Goal: Information Seeking & Learning: Check status

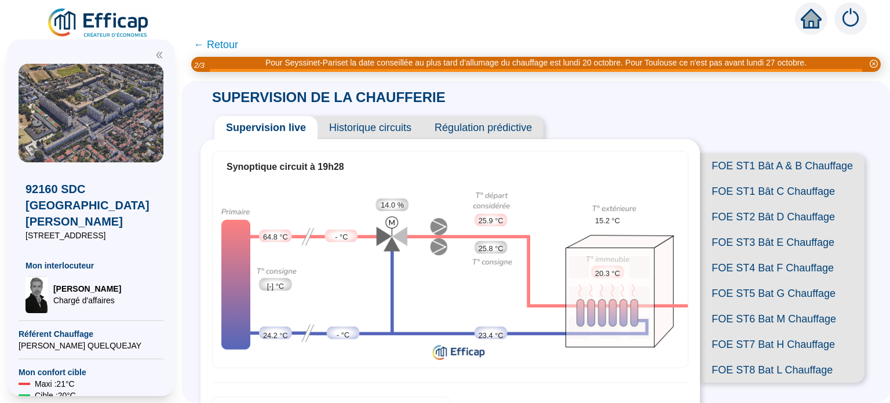
click at [235, 46] on span "← Retour" at bounding box center [216, 45] width 45 height 16
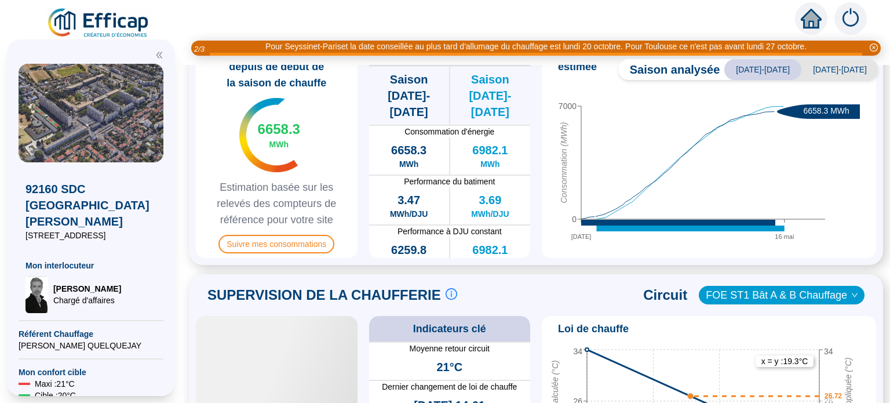
scroll to position [485, 0]
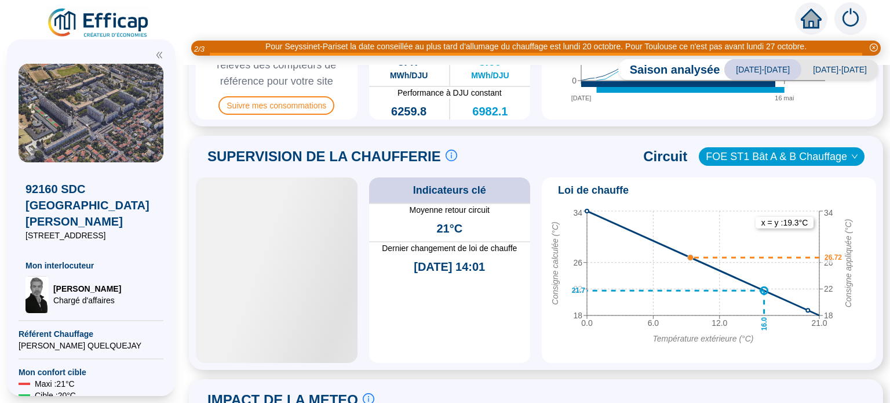
click at [244, 316] on div at bounding box center [277, 269] width 162 height 185
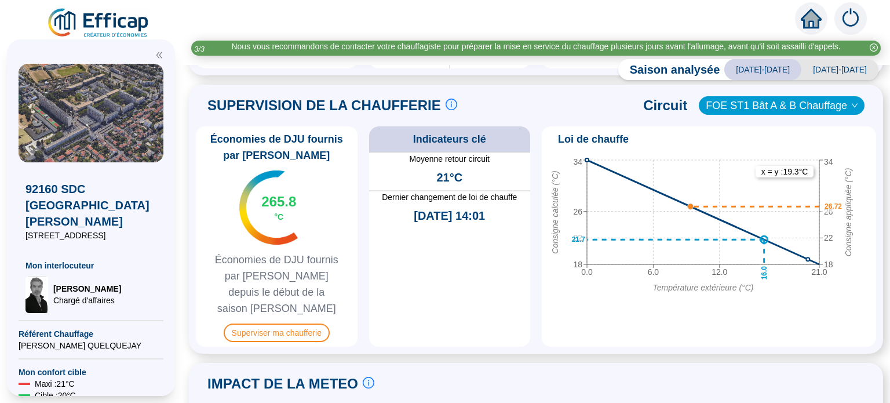
scroll to position [639, 0]
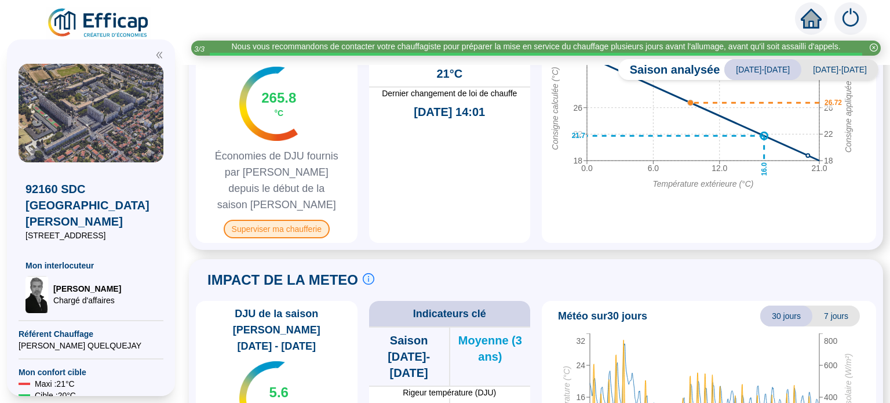
click at [279, 238] on span "Superviser ma chaufferie" at bounding box center [277, 229] width 106 height 19
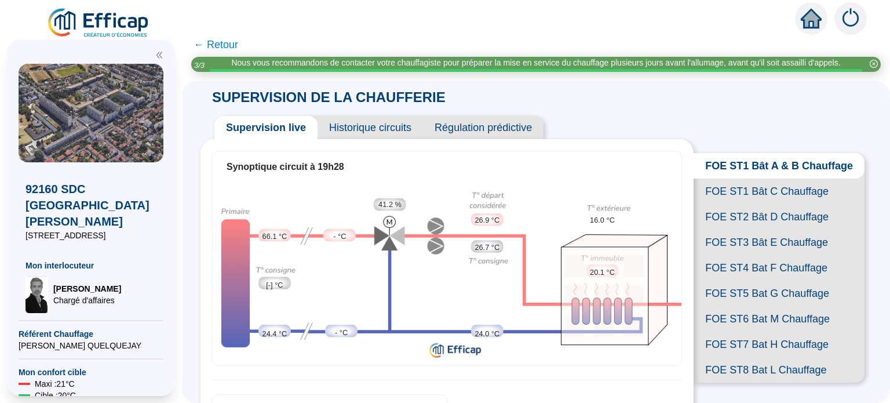
click at [753, 204] on span "FOE ST1 Bât C Chauffage" at bounding box center [779, 192] width 171 height 26
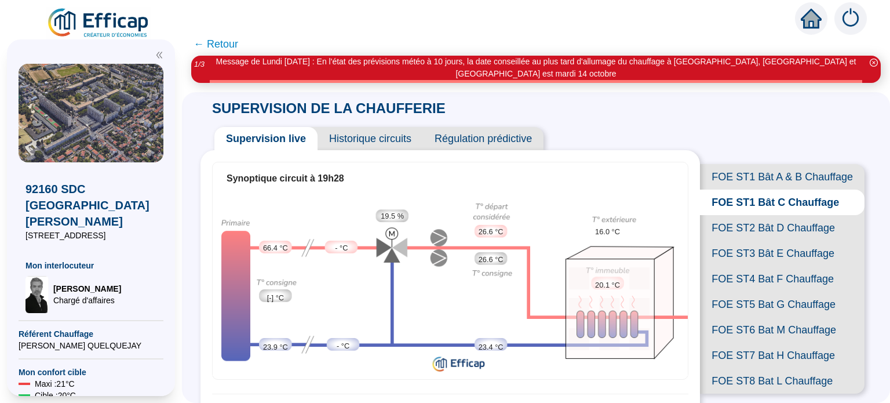
click at [731, 241] on span "FOE ST2 Bât D Chauffage" at bounding box center [782, 228] width 165 height 26
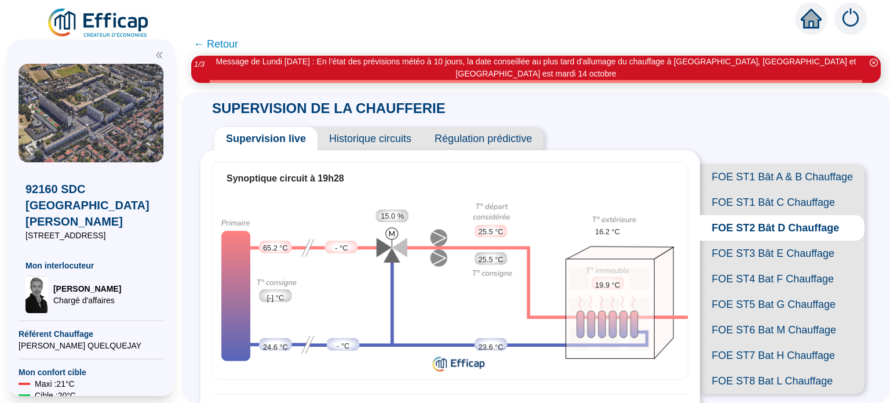
click at [760, 266] on span "FOE ST3 Bât E Chauffage" at bounding box center [782, 254] width 165 height 26
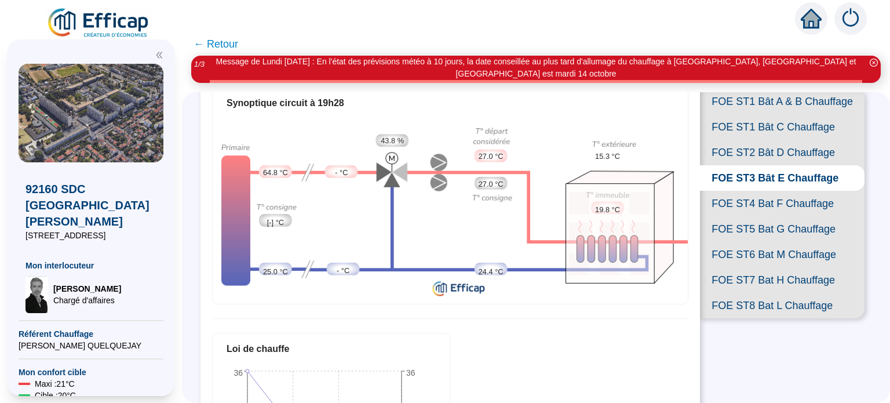
scroll to position [77, 0]
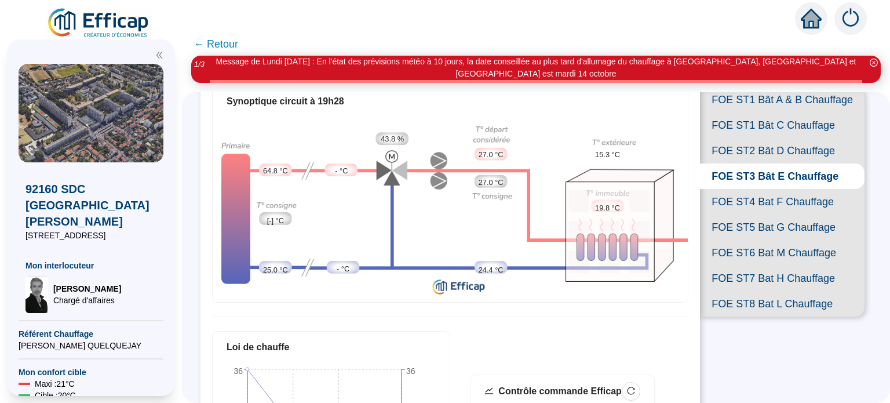
click at [789, 214] on span "FOE ST4 Bat F Chauffage" at bounding box center [782, 202] width 165 height 26
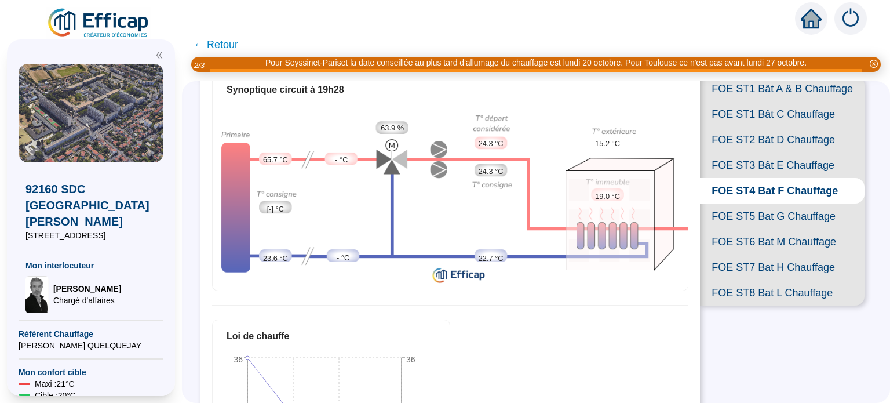
click at [781, 229] on span "FOE ST5 Bat G Chauffage" at bounding box center [782, 216] width 165 height 26
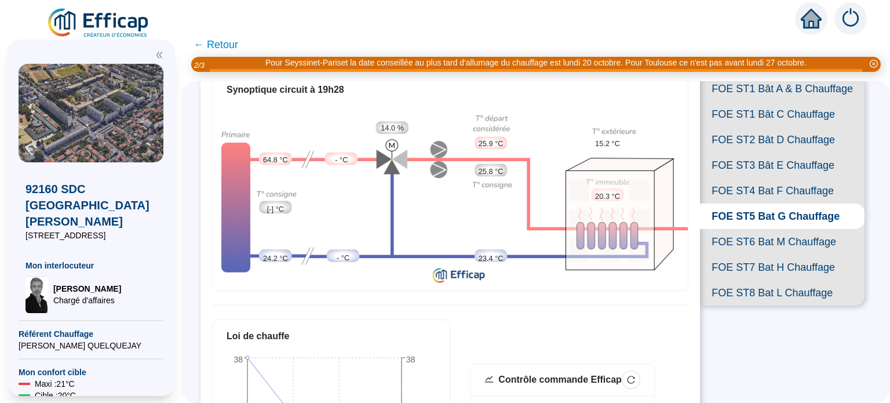
click at [781, 229] on span "FOE ST5 Bat G Chauffage" at bounding box center [782, 216] width 165 height 26
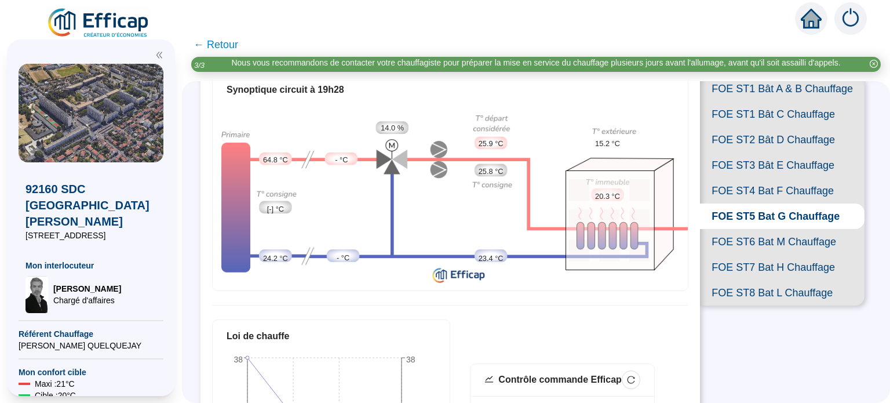
click at [752, 254] on span "FOE ST6 Bat M Chauffage" at bounding box center [782, 242] width 165 height 26
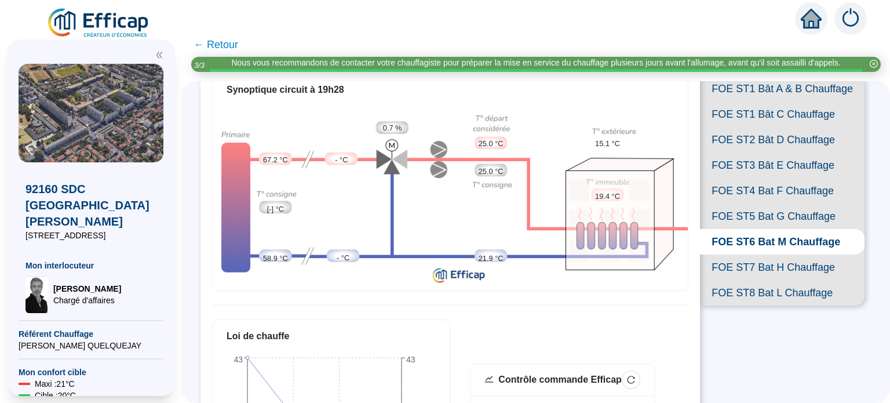
click at [760, 280] on span "FOE ST7 Bat H Chauffage" at bounding box center [782, 267] width 165 height 26
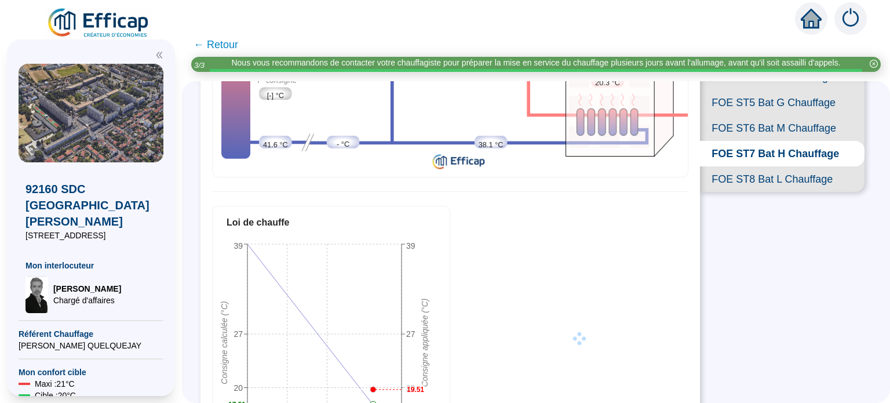
scroll to position [193, 0]
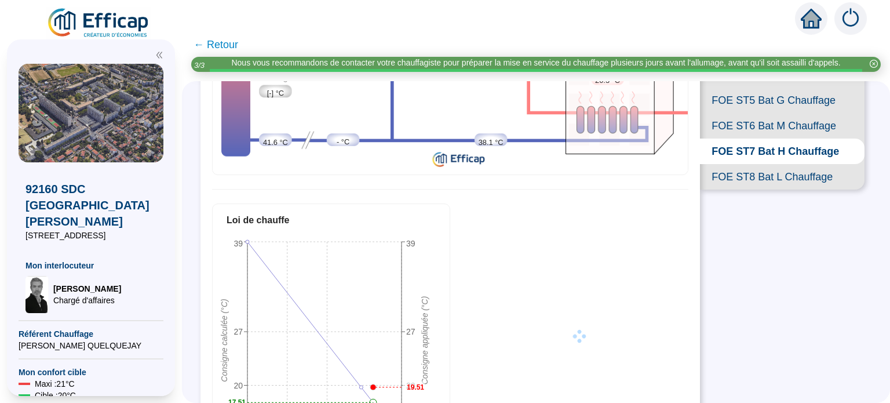
click at [774, 190] on span "FOE ST8 Bat L Chauffage" at bounding box center [782, 177] width 165 height 26
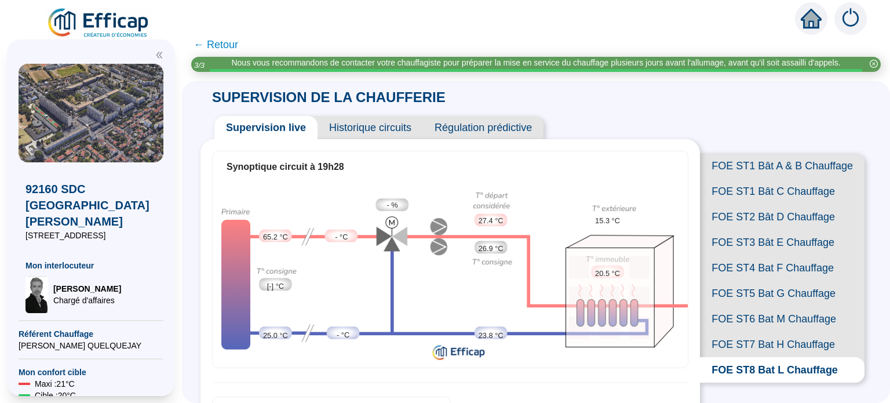
click at [740, 306] on span "FOE ST5 Bat G Chauffage" at bounding box center [782, 294] width 165 height 26
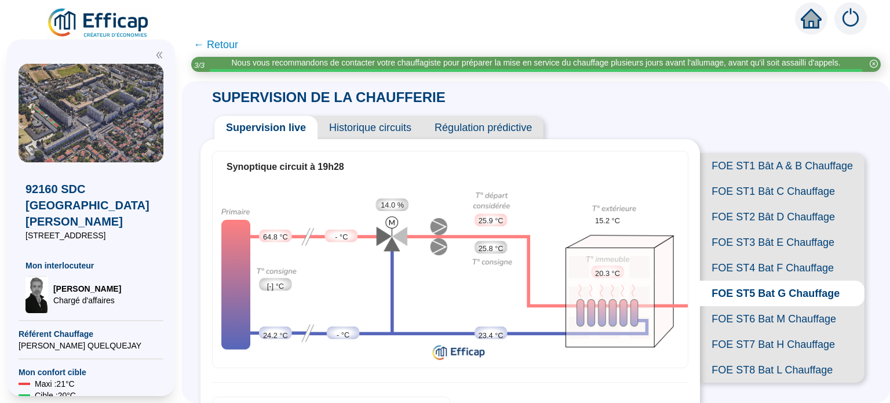
click at [392, 137] on span "Historique circuits" at bounding box center [370, 127] width 105 height 23
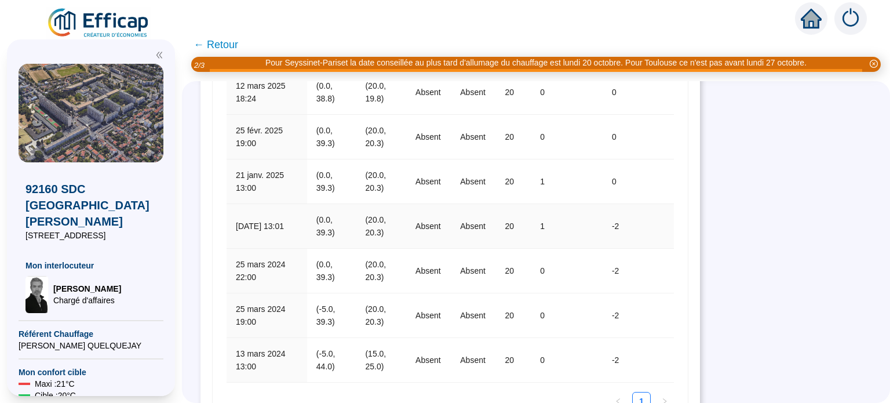
scroll to position [849, 0]
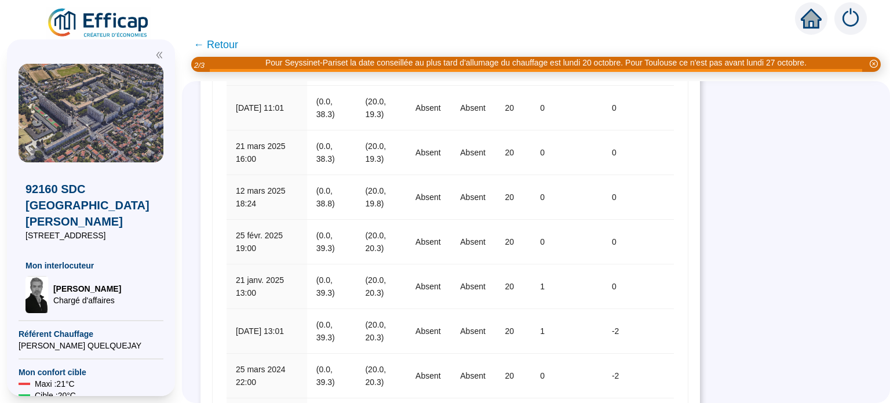
click at [236, 43] on span "← Retour" at bounding box center [216, 45] width 45 height 16
